Goal: Task Accomplishment & Management: Use online tool/utility

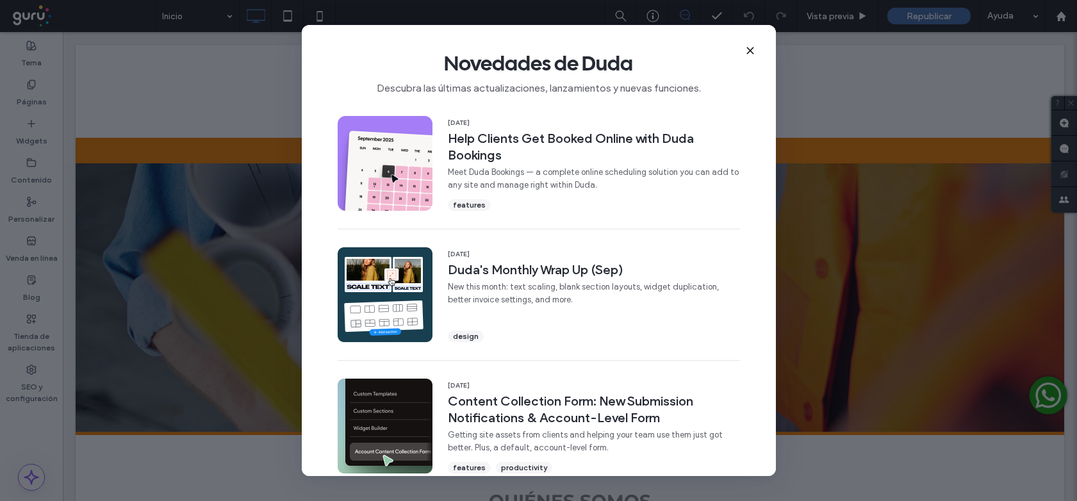
click at [751, 51] on icon at bounding box center [750, 50] width 10 height 10
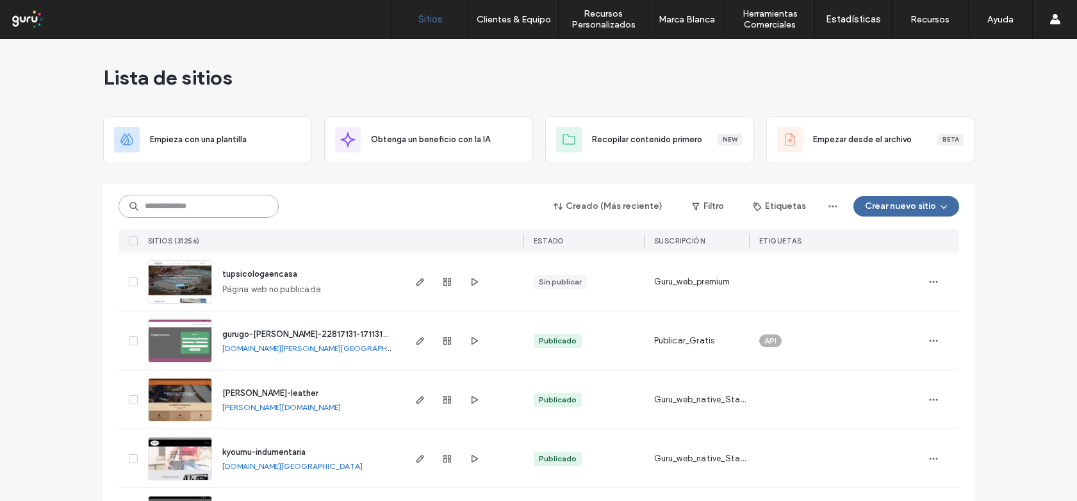
click at [172, 207] on input at bounding box center [199, 206] width 160 height 23
paste input "**********"
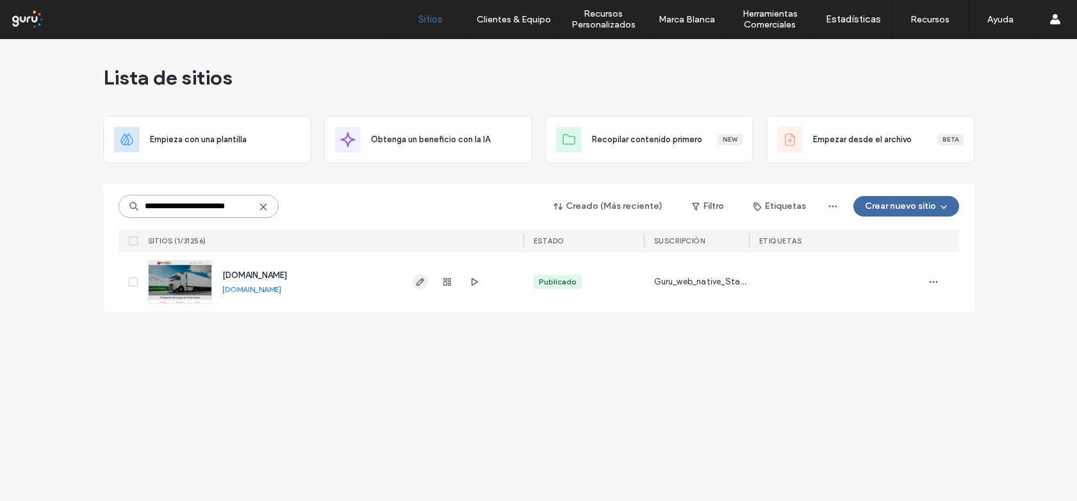
type input "**********"
click at [420, 279] on use "button" at bounding box center [420, 282] width 8 height 8
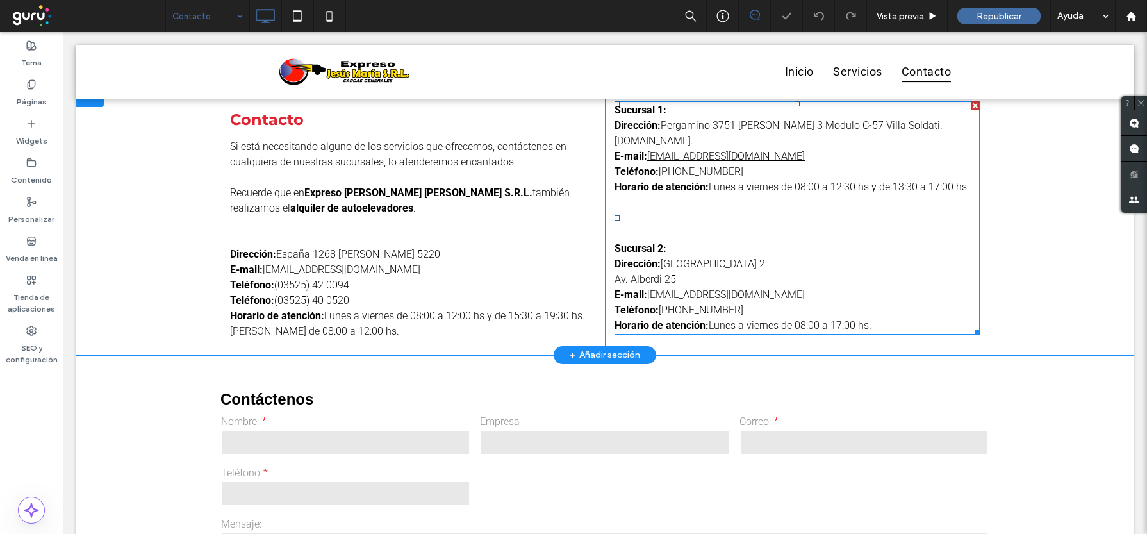
scroll to position [548, 0]
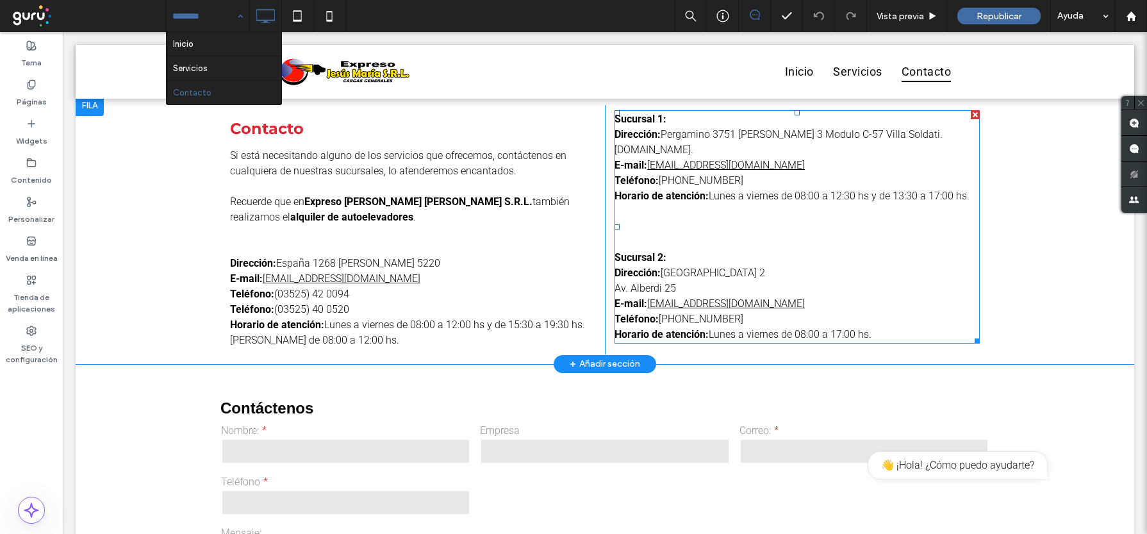
click at [654, 282] on span "Av. Alberdi 25" at bounding box center [646, 288] width 62 height 12
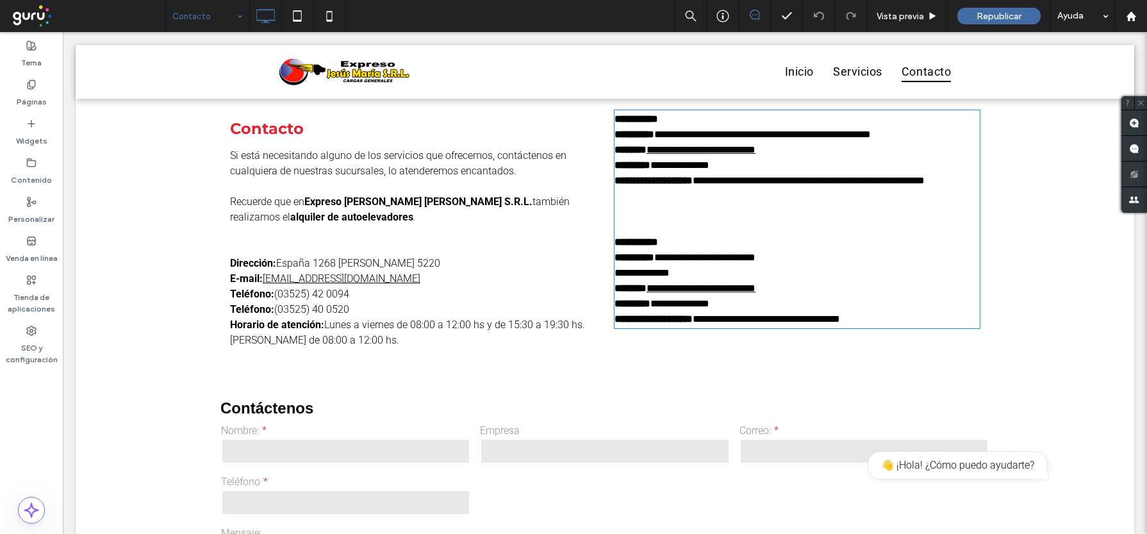
type input "******"
type input "**"
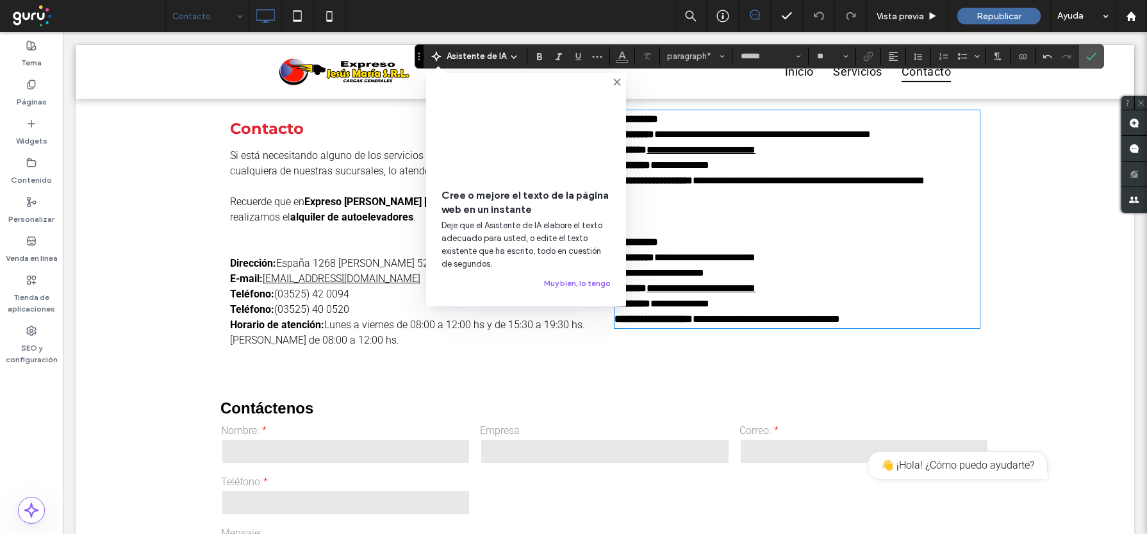
click at [616, 79] on icon at bounding box center [617, 82] width 10 height 10
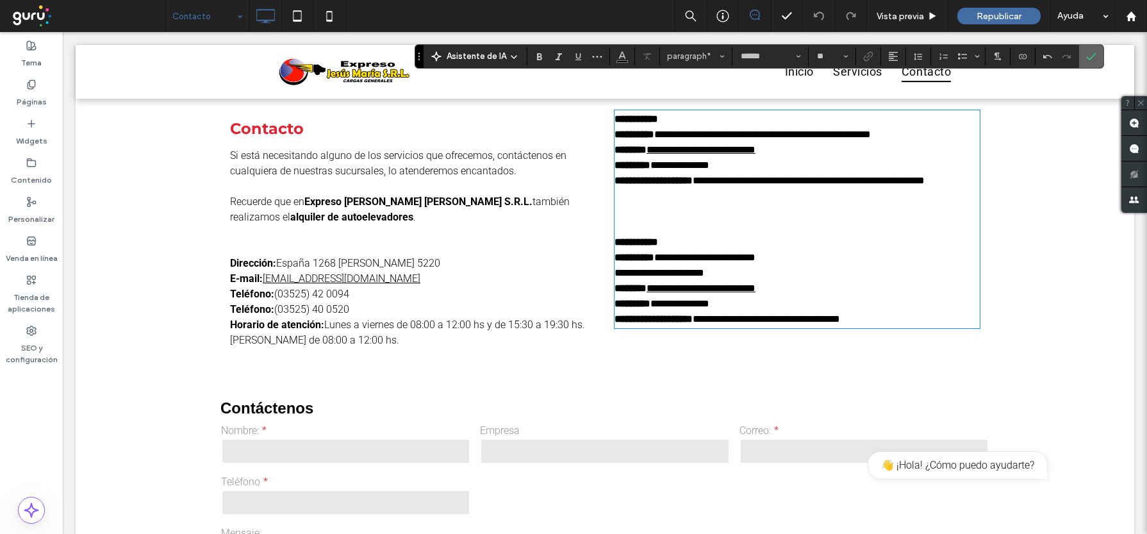
click at [1092, 56] on use "Confirmar" at bounding box center [1091, 57] width 10 height 8
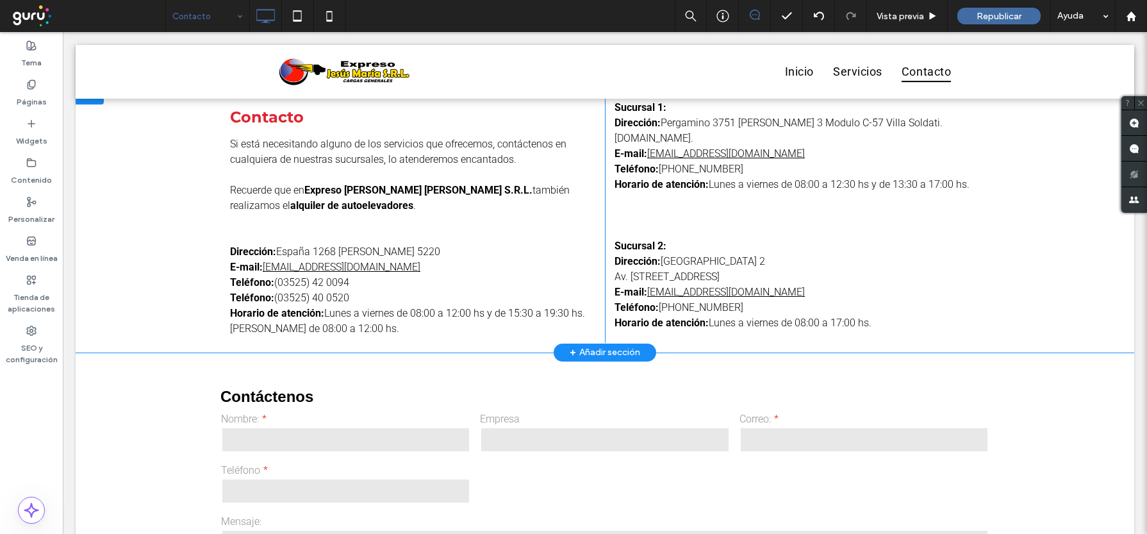
scroll to position [553, 0]
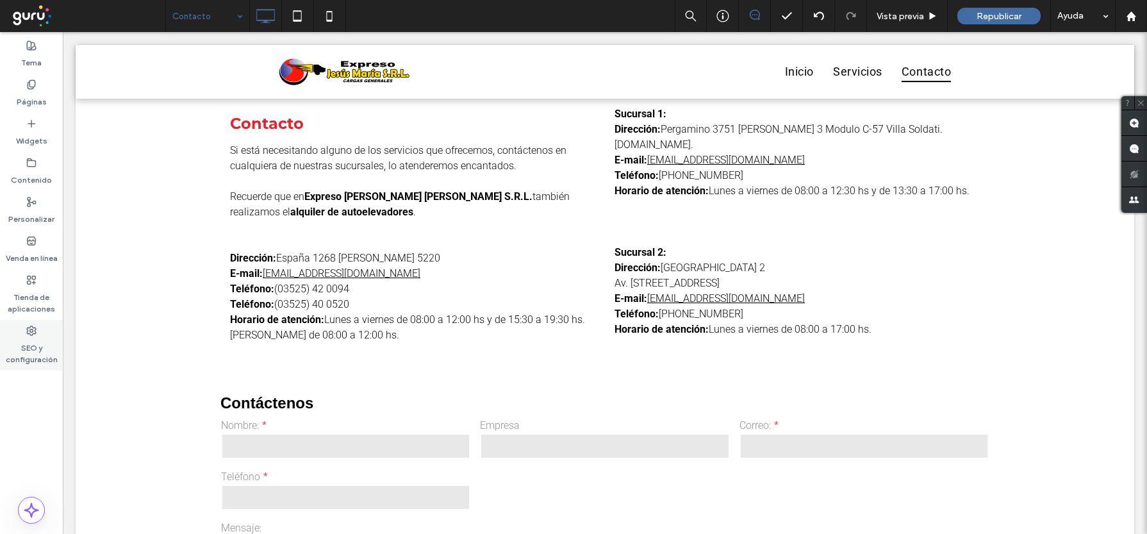
drag, startPoint x: 28, startPoint y: 333, endPoint x: 287, endPoint y: 191, distance: 295.6
click at [28, 333] on icon at bounding box center [31, 331] width 10 height 10
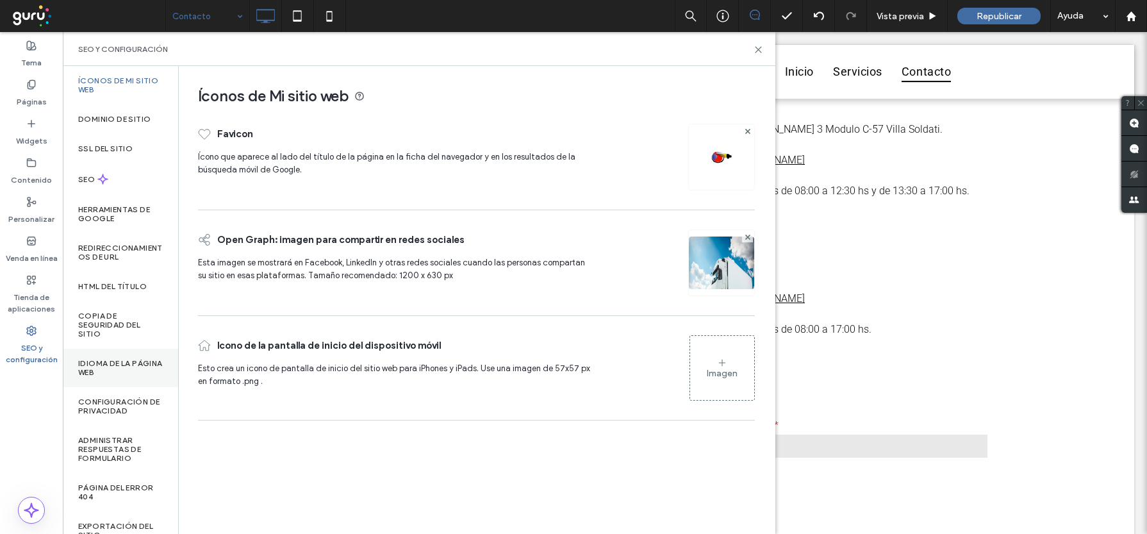
scroll to position [54, 0]
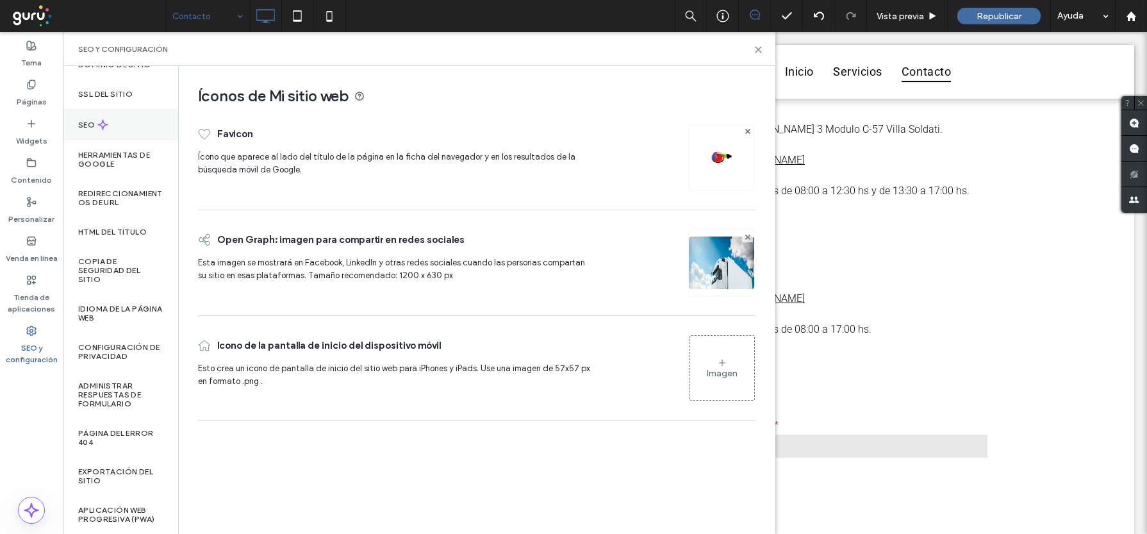
click at [129, 119] on div "SEO" at bounding box center [120, 124] width 115 height 31
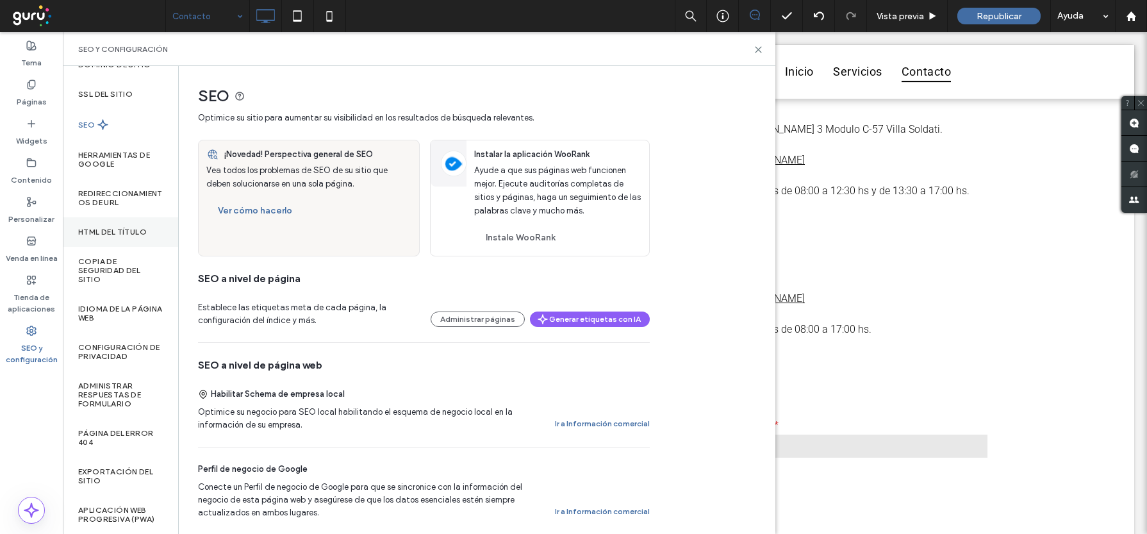
click at [128, 228] on label "HTML del título" at bounding box center [112, 231] width 69 height 9
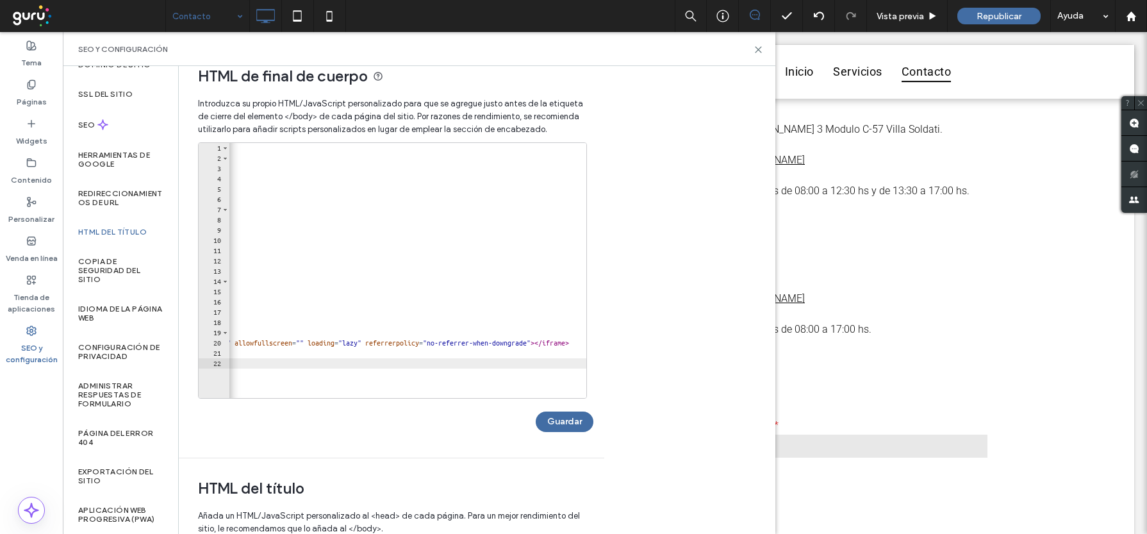
scroll to position [0, 297]
type textarea "**********"
drag, startPoint x: 336, startPoint y: 344, endPoint x: 393, endPoint y: 342, distance: 57.1
click at [393, 342] on div "< style type = "text/css" > .google-maps { position : relative ; height : 300 p…" at bounding box center [949, 281] width 2036 height 276
click at [390, 343] on div "< style type = "text/css" > .google-maps { position : relative ; height : 300 p…" at bounding box center [949, 281] width 2036 height 276
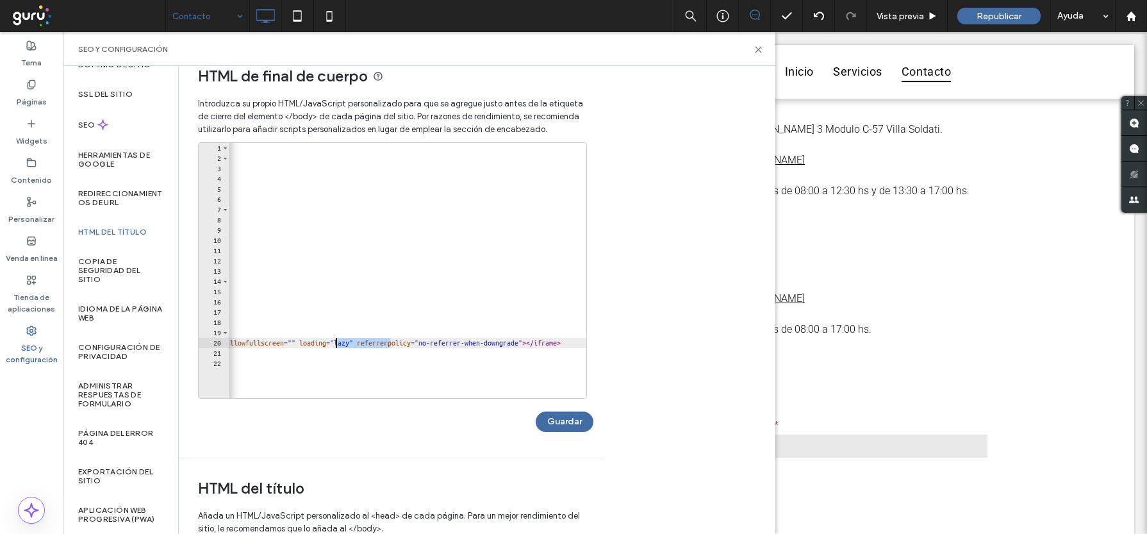
drag, startPoint x: 391, startPoint y: 343, endPoint x: 336, endPoint y: 343, distance: 54.5
click at [336, 343] on div "< style type = "text/css" > .google-maps { position : relative ; height : 300 p…" at bounding box center [949, 281] width 2036 height 276
click at [434, 343] on div "< style type = "text/css" > .google-maps { position : relative ; height : 300 p…" at bounding box center [949, 281] width 2036 height 276
drag, startPoint x: 433, startPoint y: 343, endPoint x: 487, endPoint y: 342, distance: 53.8
click at [487, 342] on div "< style type = "text/css" > .google-maps { position : relative ; height : 300 p…" at bounding box center [949, 281] width 2036 height 276
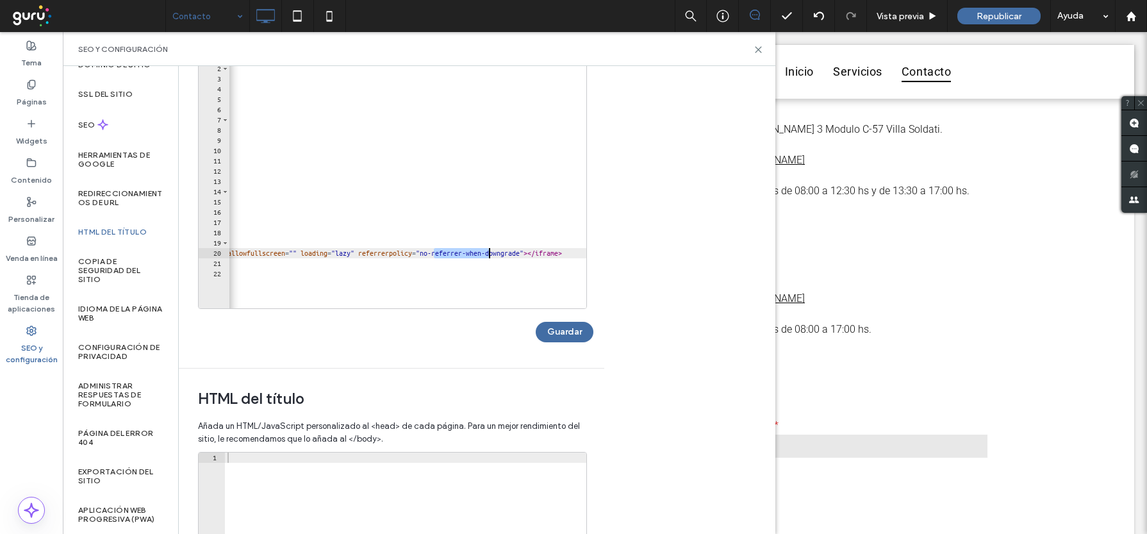
scroll to position [0, 296]
click at [856, 329] on div "Click To Paste Fila + Añadir sección Alquiler de autoelevadores en Jesús María …" at bounding box center [605, 104] width 1059 height 1116
click at [829, 337] on div "Click To Paste Fila + Añadir sección Alquiler de autoelevadores en Jesús María …" at bounding box center [605, 104] width 1059 height 1116
click at [757, 47] on icon at bounding box center [759, 50] width 10 height 10
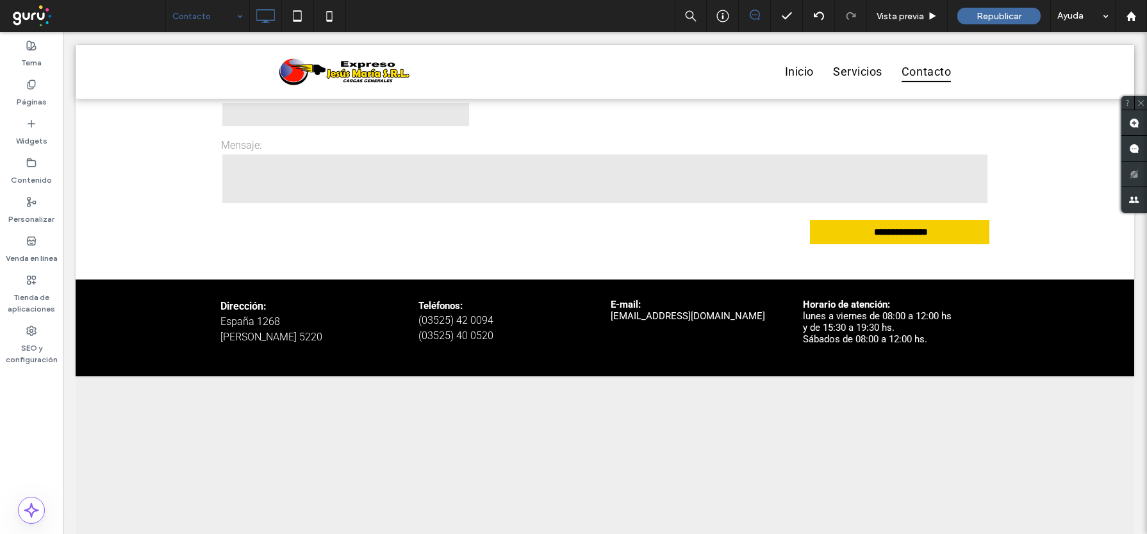
scroll to position [1005, 0]
